Goal: Check status

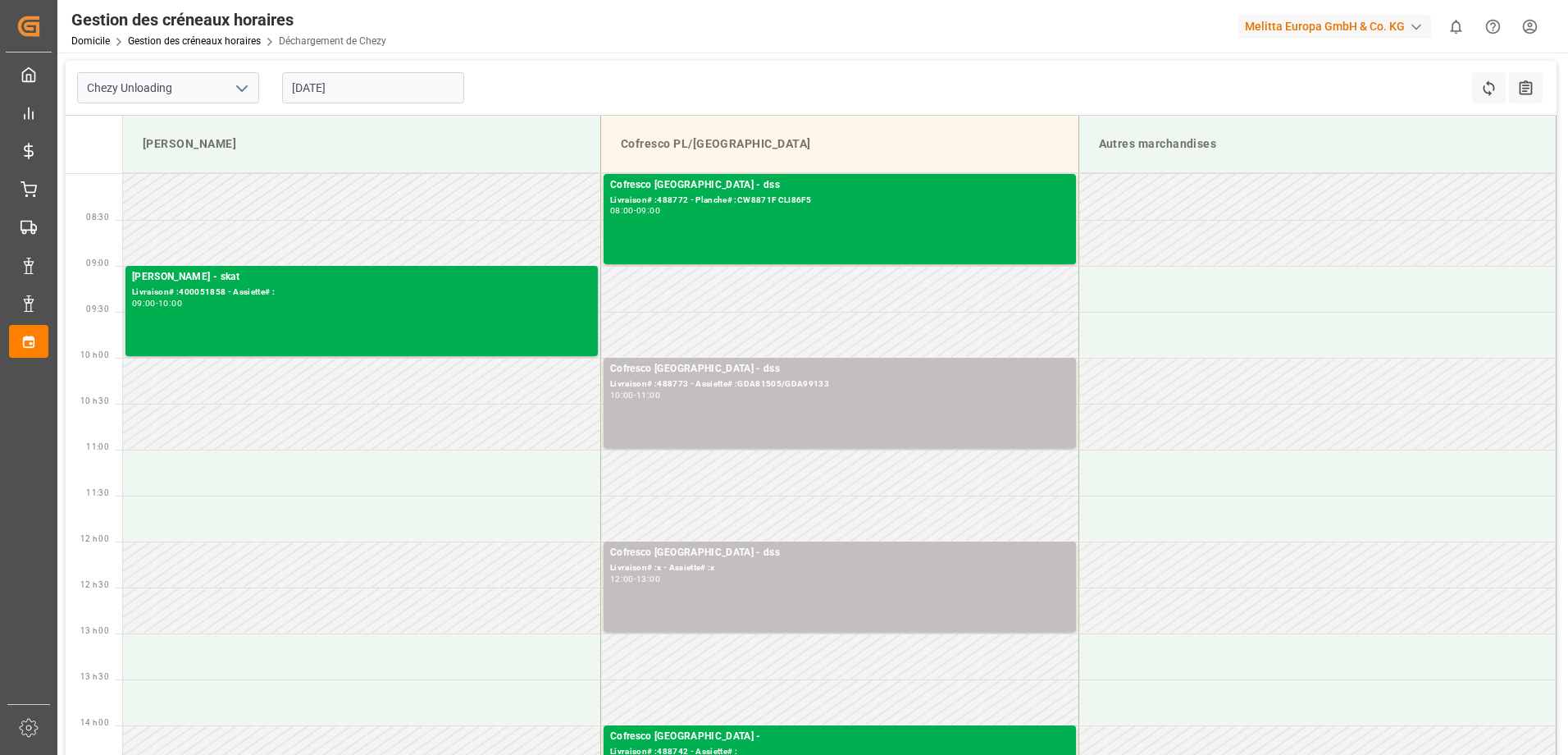
scroll to position [246, 0]
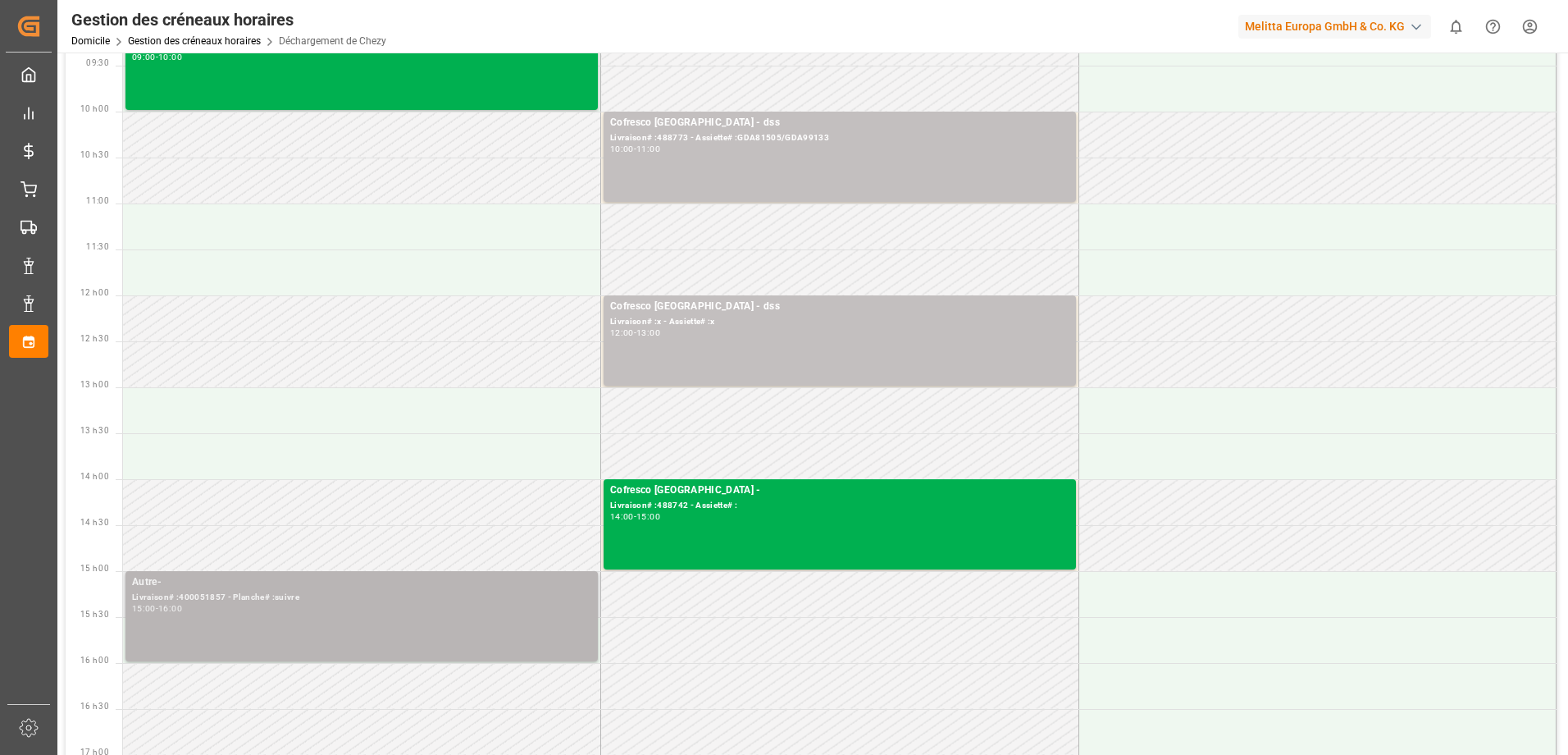
click at [430, 598] on div "Livraison# :400051857 - Planche# :suivre" at bounding box center [361, 597] width 459 height 14
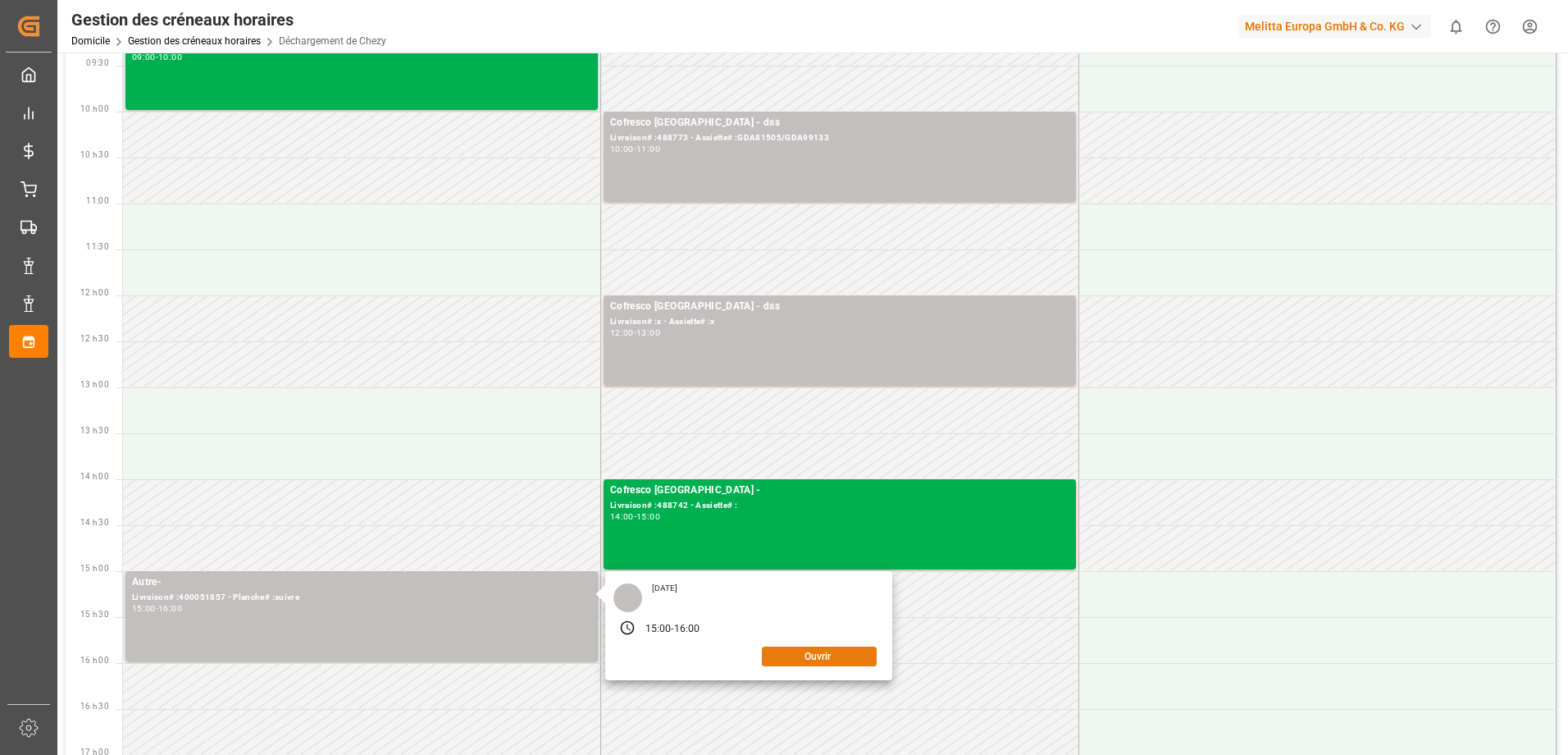
click at [815, 662] on button "Ouvrir" at bounding box center [819, 656] width 115 height 20
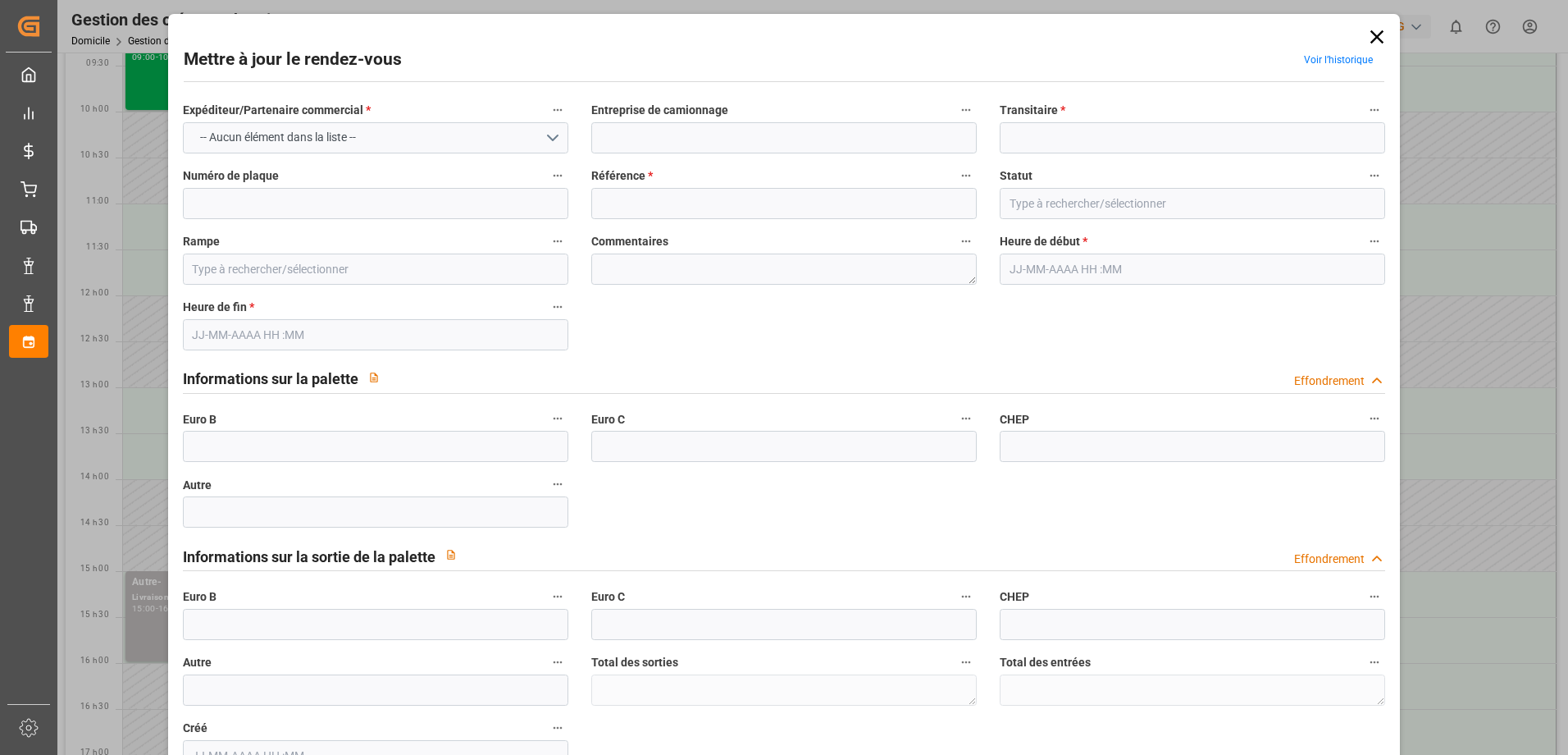
type input "LKW [PERSON_NAME]"
type input "follow"
type input "400051857"
type input "In Progress"
type input "[PERSON_NAME]"
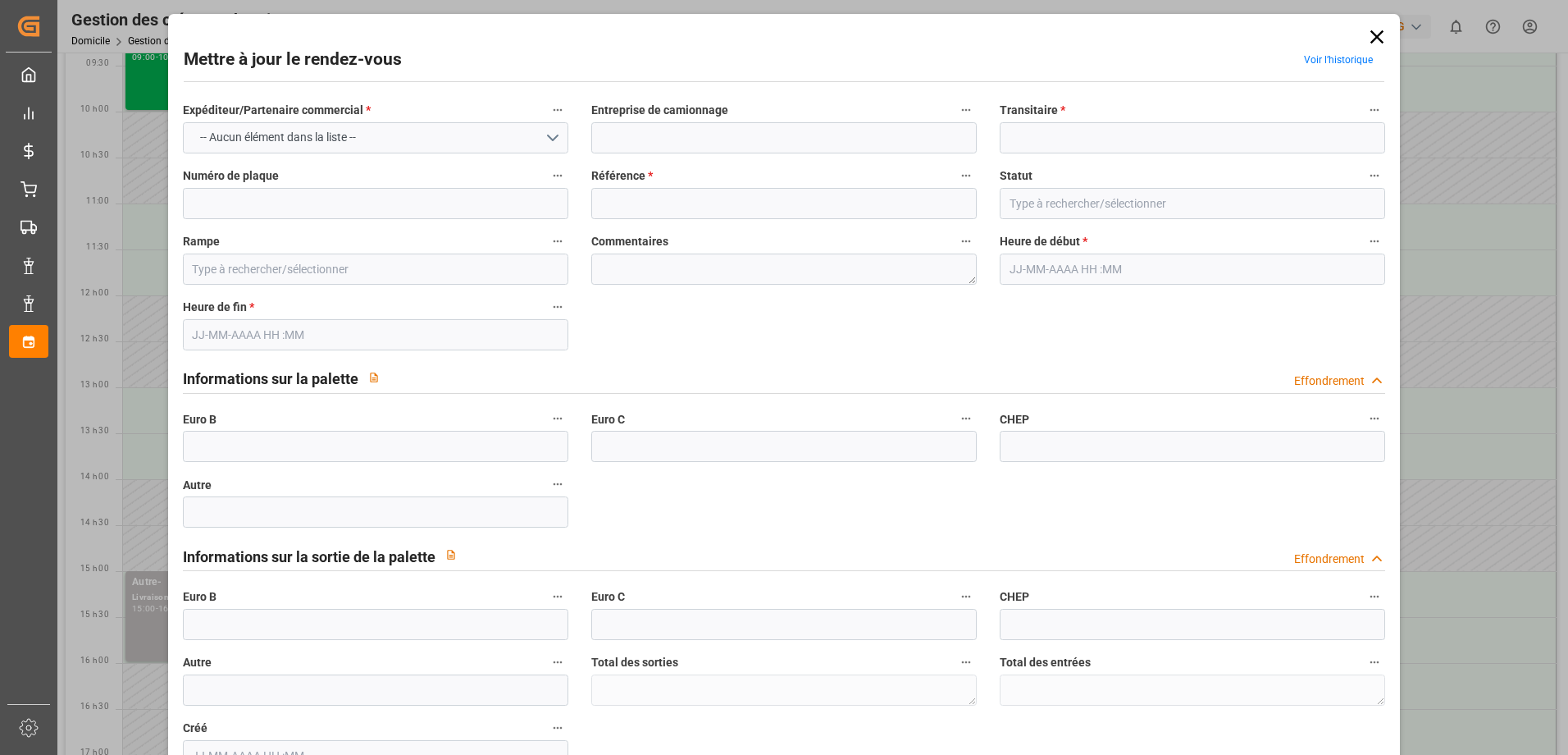
type textarea "0"
type input "[DATE] 15:00"
type input "[DATE] 16:00"
type input "[DATE] 09:57"
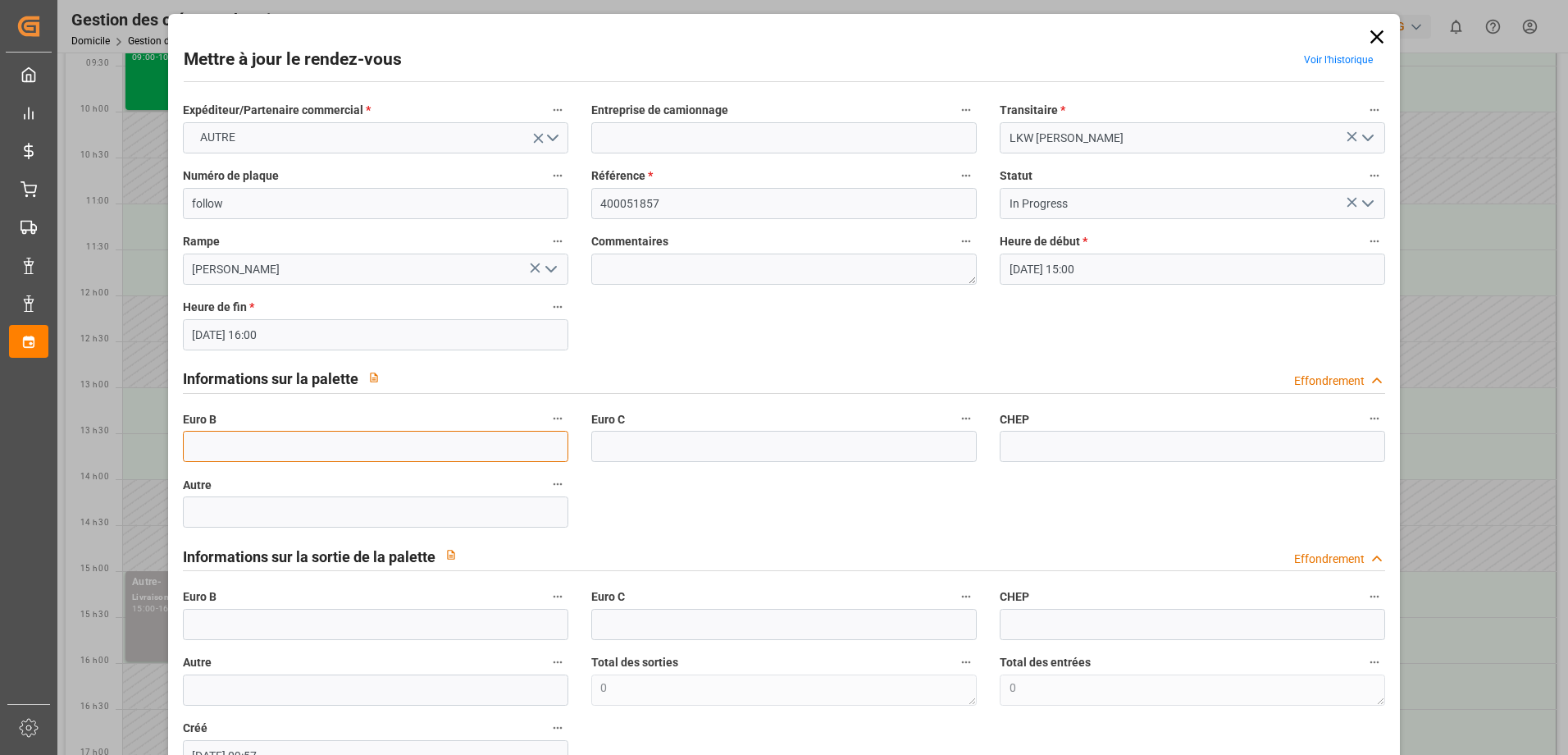
click at [229, 437] on input "text" at bounding box center [375, 446] width 385 height 31
type input "65"
click at [1358, 200] on icon "Ouvrir le menu" at bounding box center [1368, 203] width 20 height 20
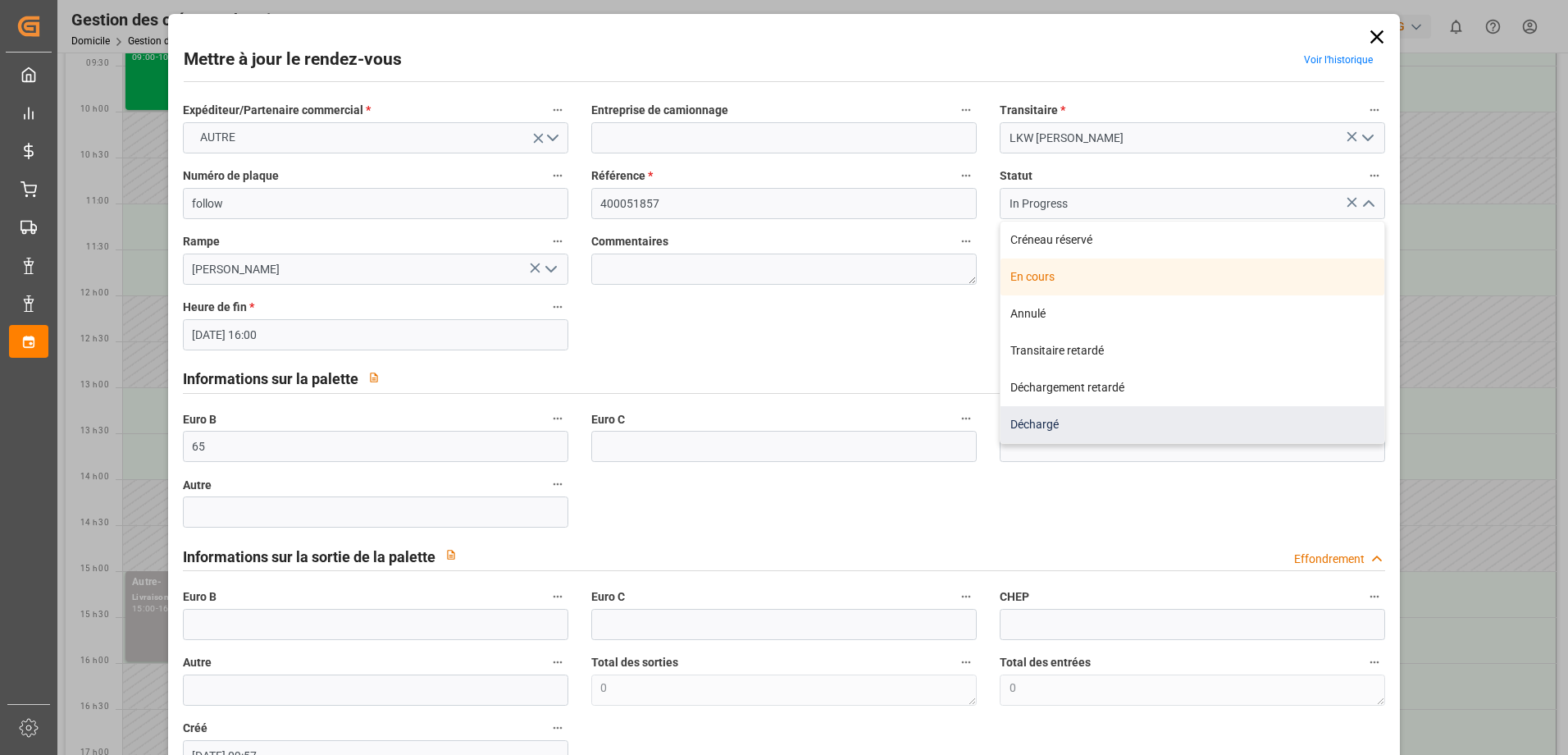
click at [1144, 424] on div "Déchargé" at bounding box center [1192, 424] width 384 height 37
type input "Unloaded"
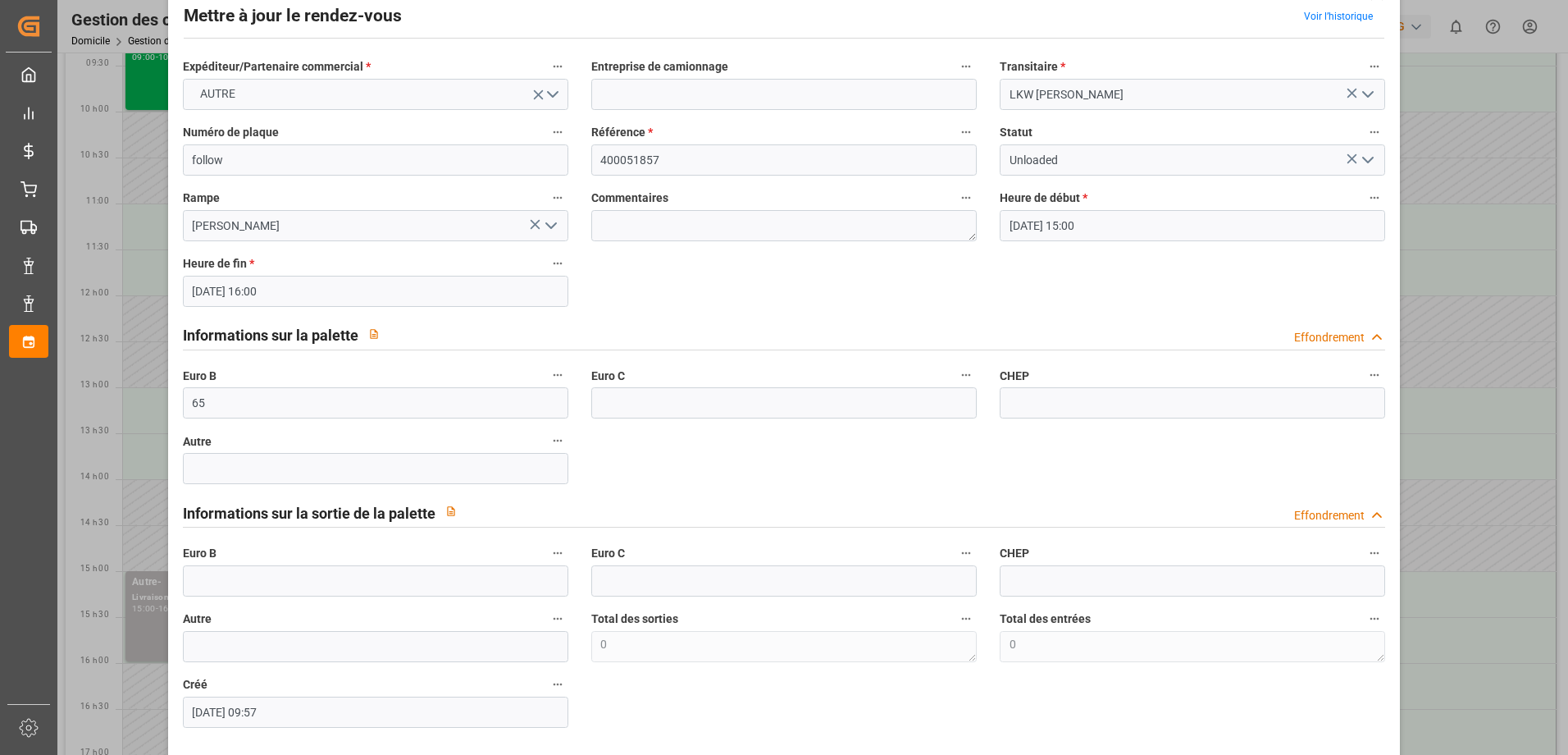
scroll to position [111, 0]
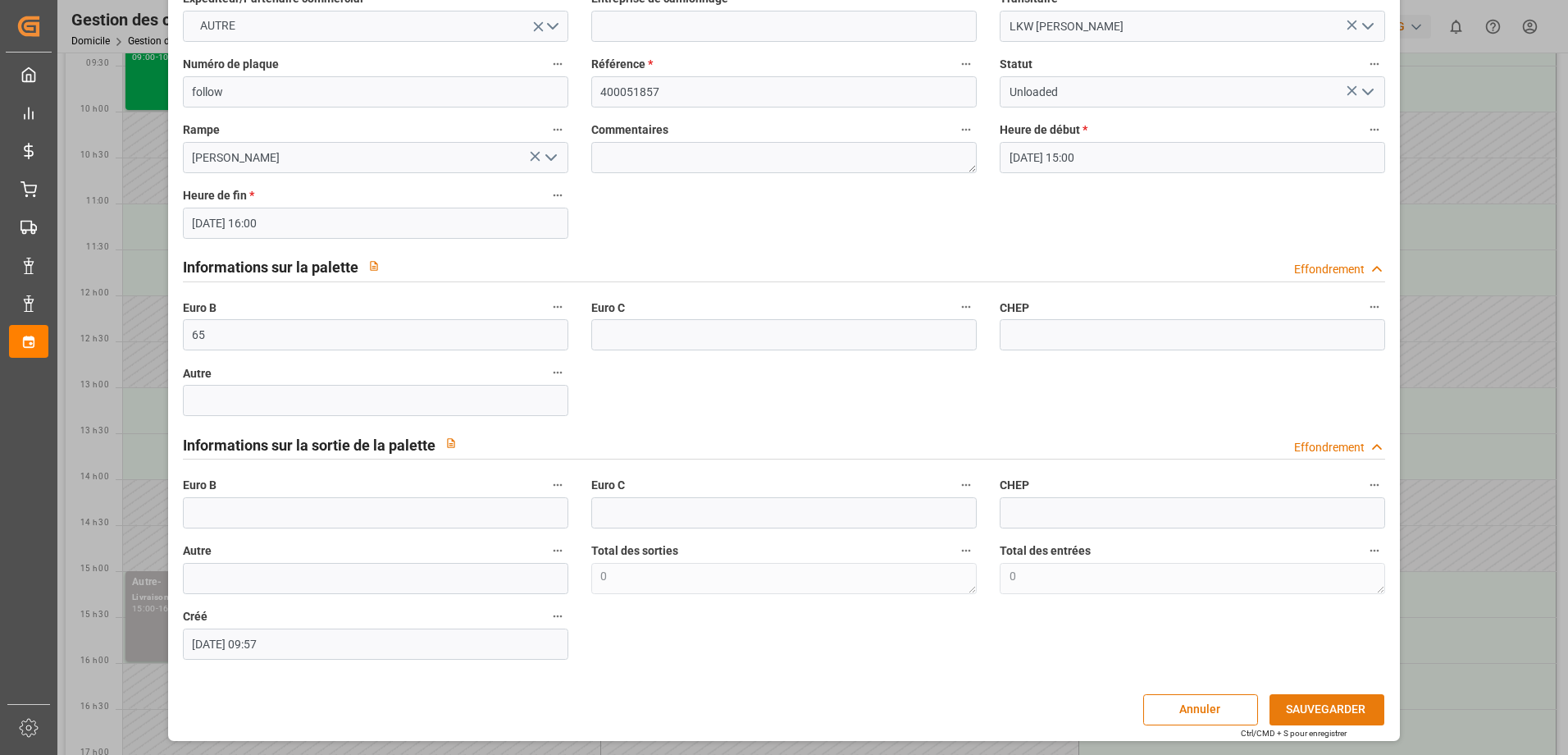
click at [1308, 699] on button "SAUVEGARDER" at bounding box center [1326, 709] width 115 height 31
